Goal: Navigation & Orientation: Find specific page/section

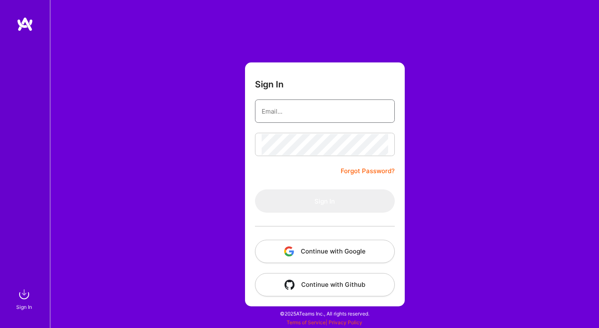
type input "[PERSON_NAME][EMAIL_ADDRESS][DOMAIN_NAME]"
click at [357, 250] on button "Continue with Google" at bounding box center [325, 251] width 140 height 23
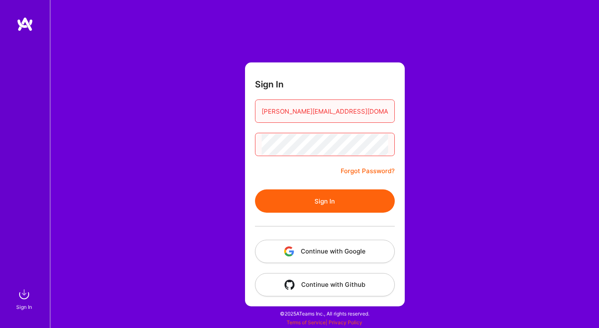
click at [327, 252] on button "Continue with Google" at bounding box center [325, 251] width 140 height 23
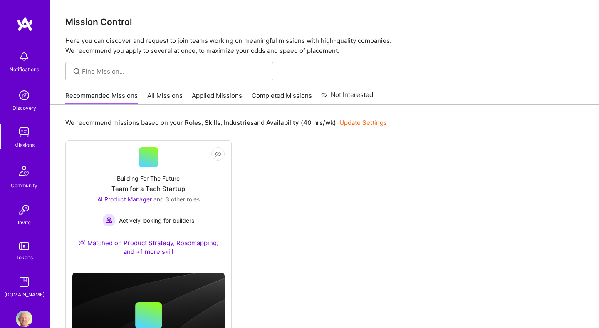
click at [161, 94] on link "All Missions" at bounding box center [164, 98] width 35 height 14
